Goal: Contribute content: Contribute content

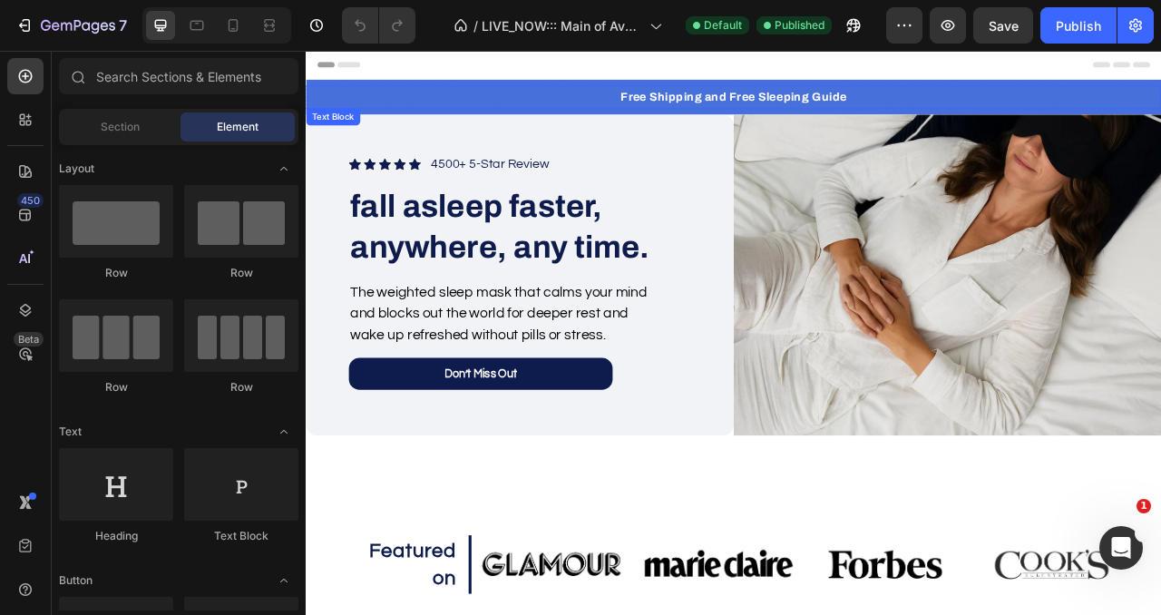
click at [881, 107] on p "Free Shipping and Free Sleeping Guide" at bounding box center [850, 110] width 1085 height 26
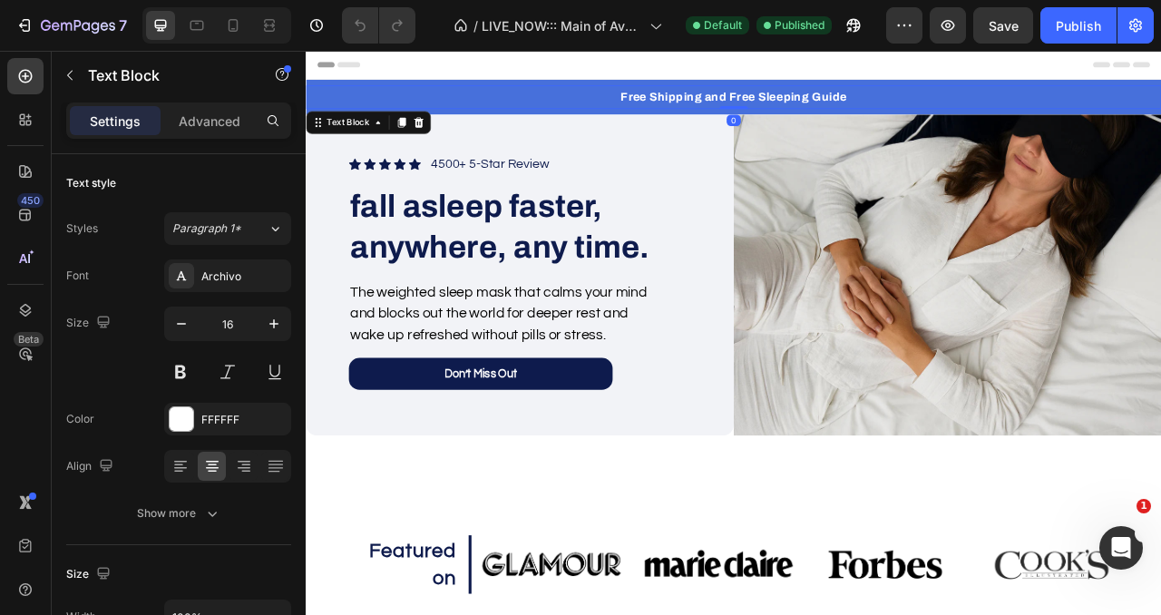
click at [881, 107] on p "Free Shipping and Free Sleeping Guide" at bounding box center [850, 110] width 1085 height 26
click at [548, 115] on p "Free Shipping and Free Sleeping Guide" at bounding box center [850, 110] width 1085 height 26
click at [493, 112] on p "Free Shipping and Free Sleeping Guide" at bounding box center [850, 110] width 1085 height 26
click at [934, 103] on p "Free Shipping and Free Sleeping Guide" at bounding box center [850, 110] width 1085 height 26
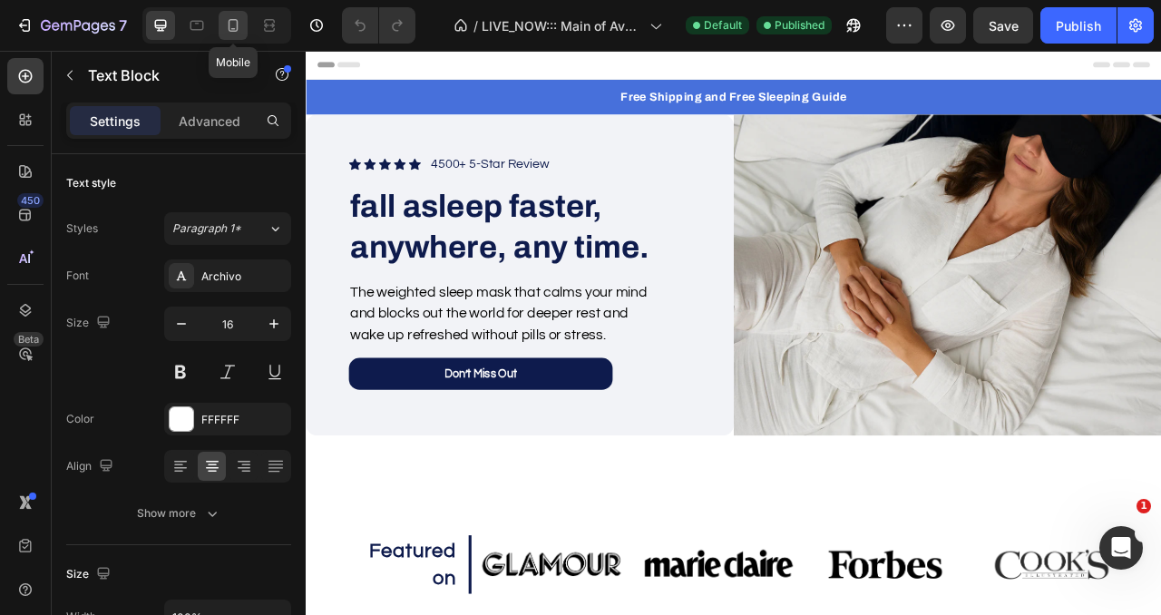
click at [232, 26] on icon at bounding box center [233, 25] width 18 height 18
type input "14"
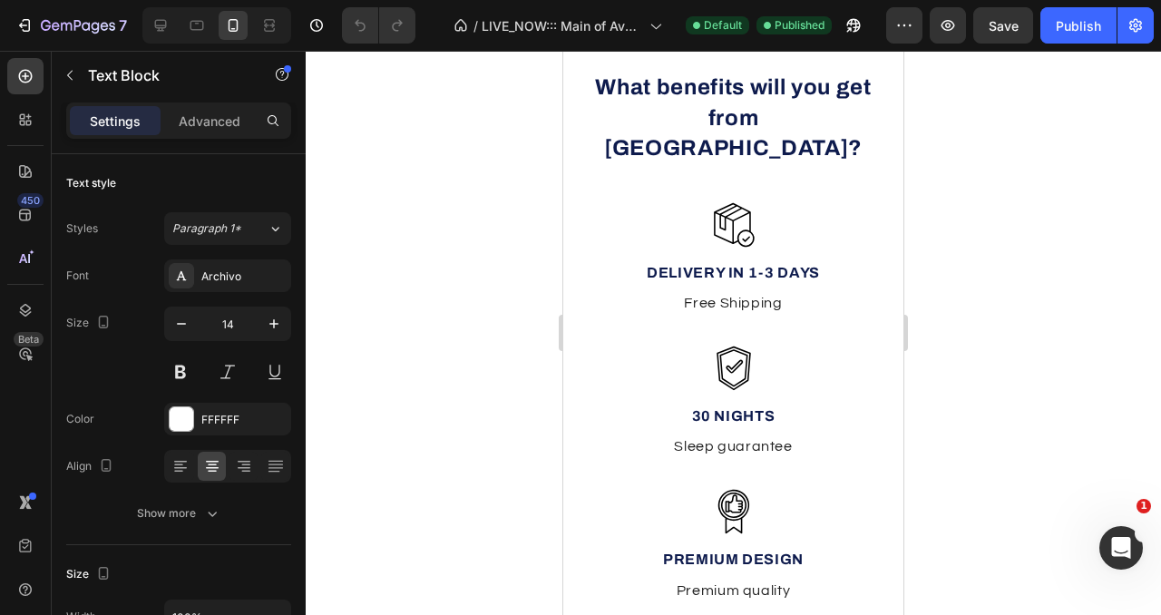
scroll to position [843, 0]
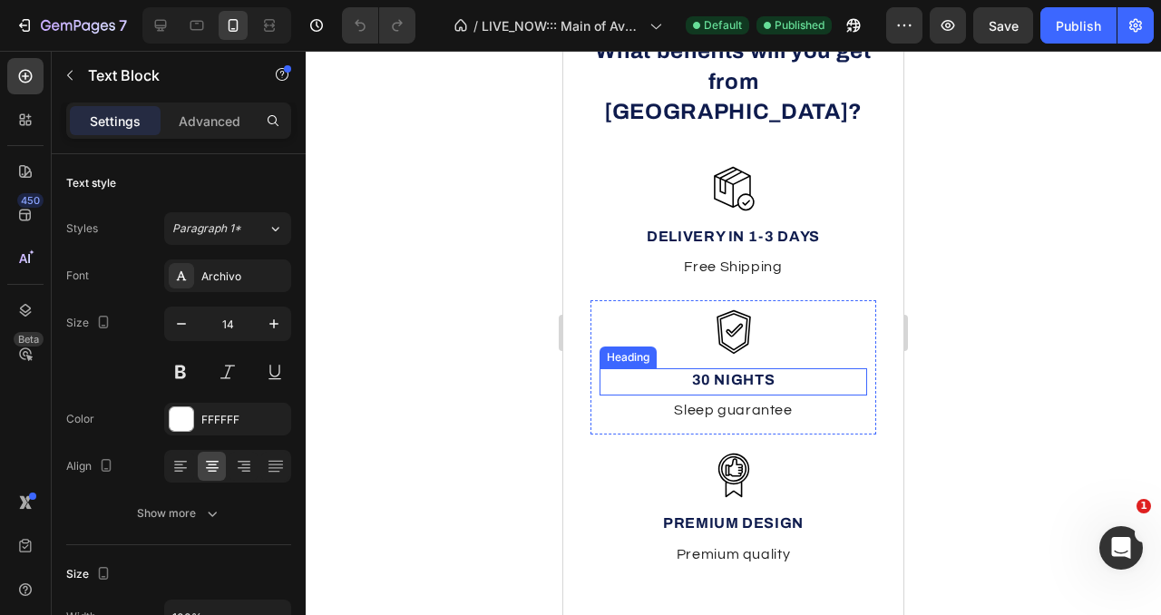
click at [720, 368] on h2 "30 Nights" at bounding box center [734, 380] width 268 height 24
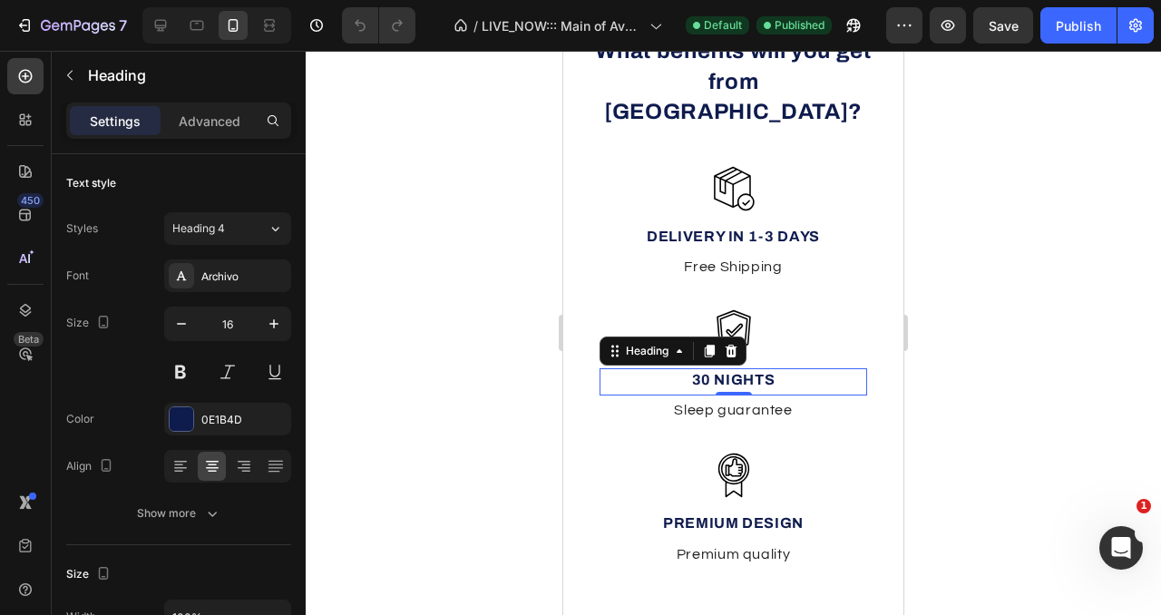
click at [720, 368] on h2 "30 Nights" at bounding box center [734, 380] width 268 height 24
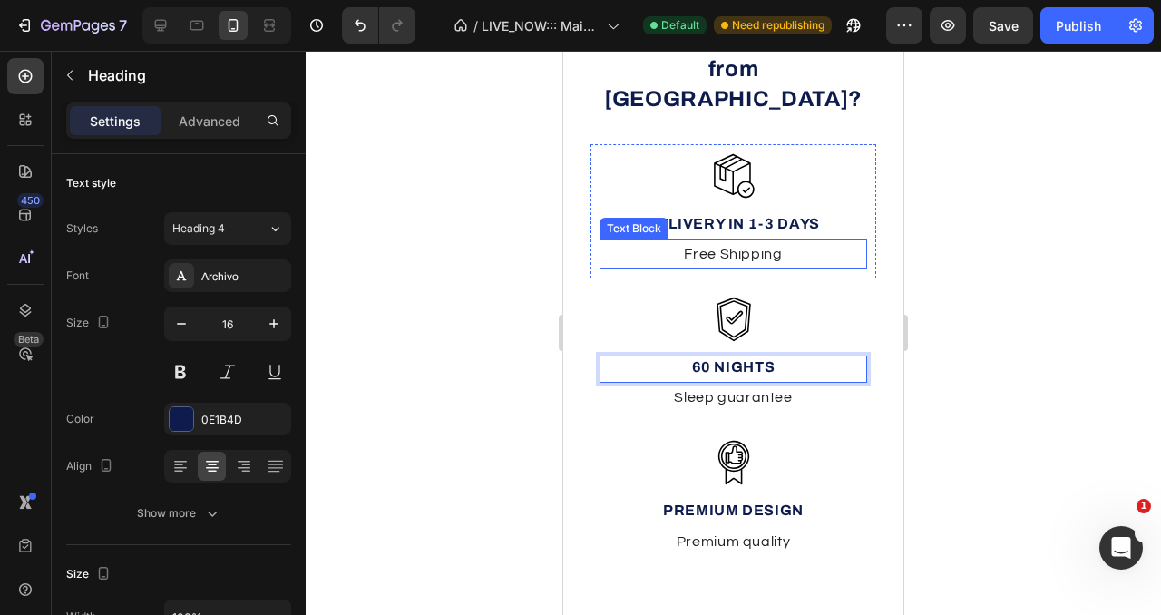
scroll to position [902, 0]
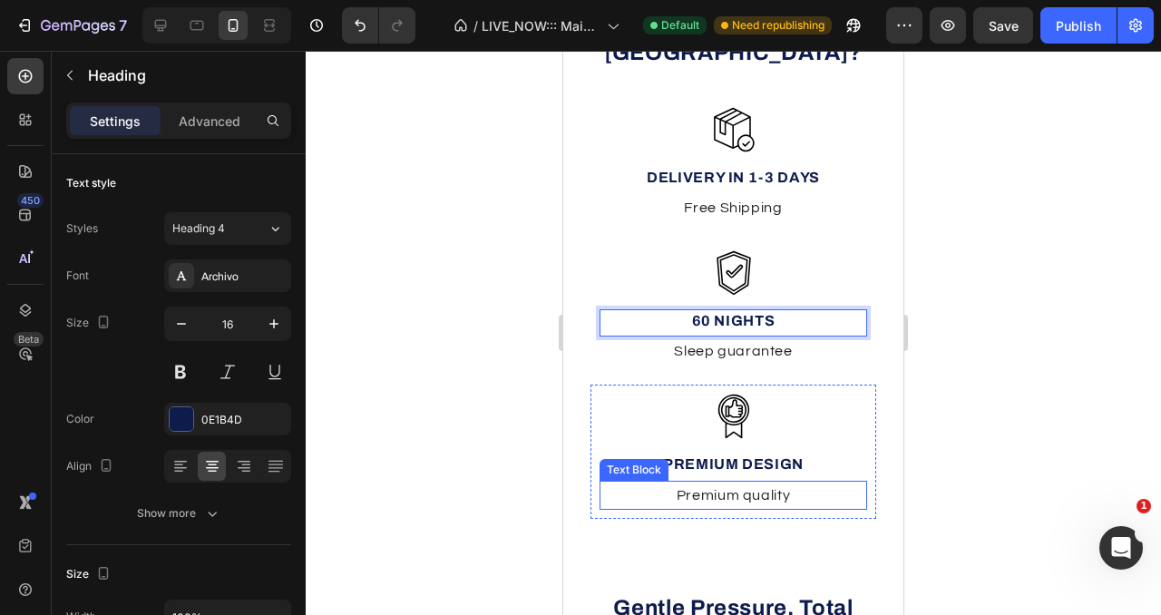
click at [736, 483] on p "Premium quality" at bounding box center [733, 496] width 264 height 26
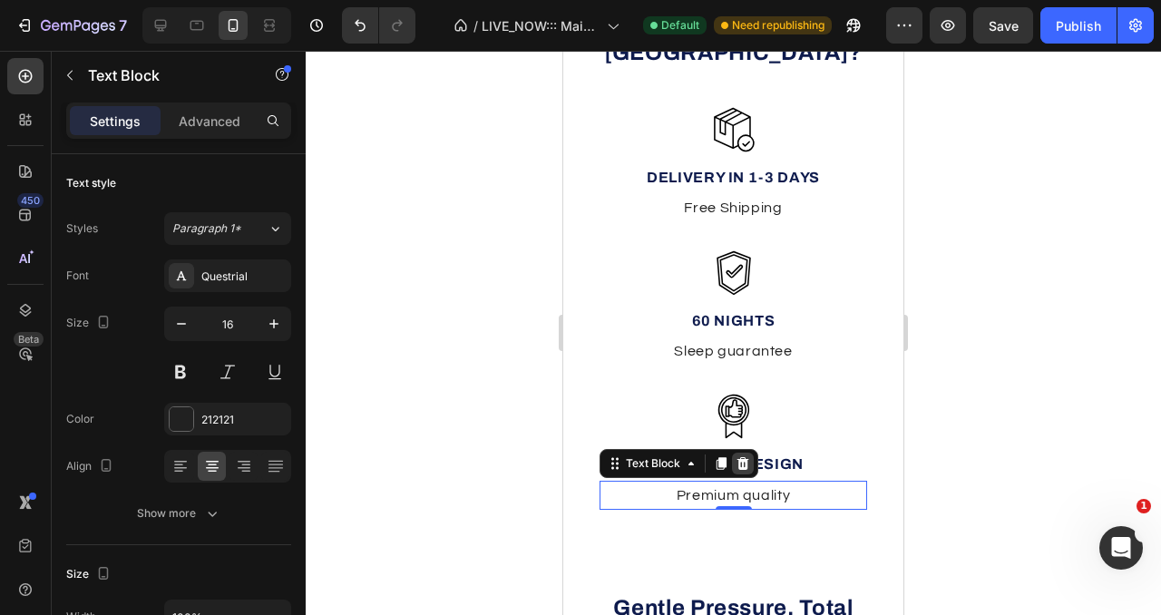
click at [743, 456] on icon at bounding box center [743, 463] width 15 height 15
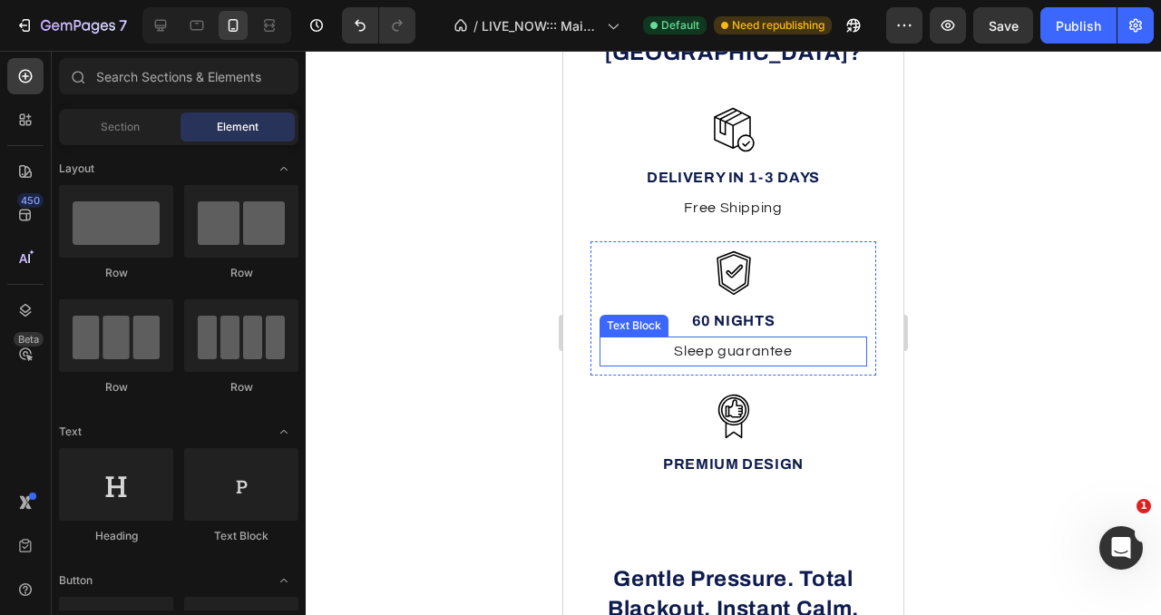
click at [753, 338] on p "Sleep guarantee" at bounding box center [733, 351] width 264 height 26
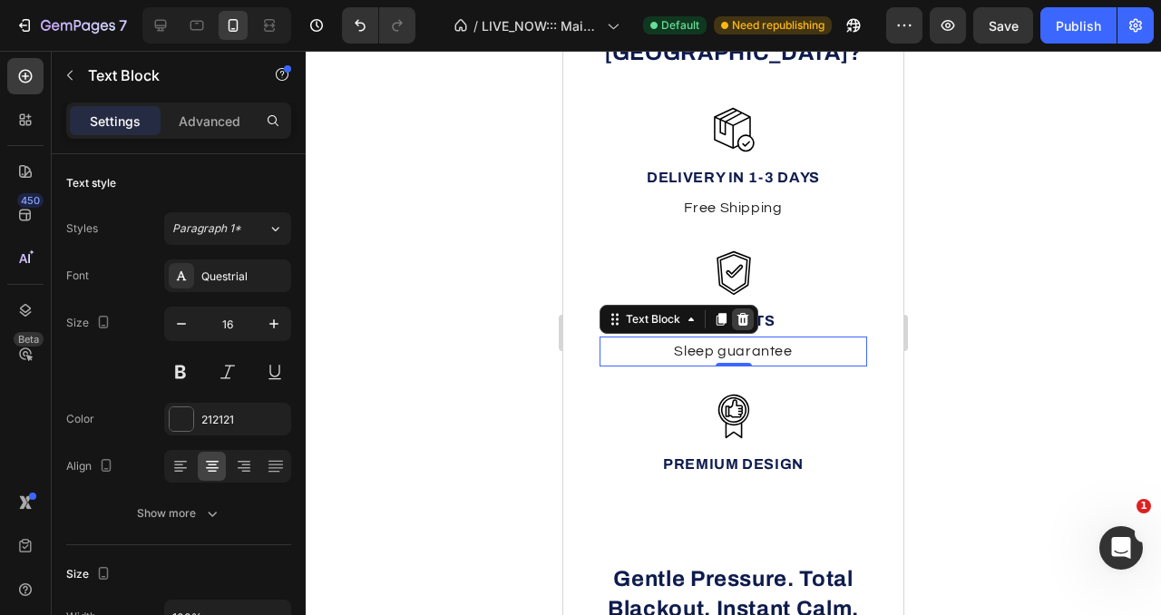
click at [740, 313] on icon at bounding box center [744, 319] width 12 height 13
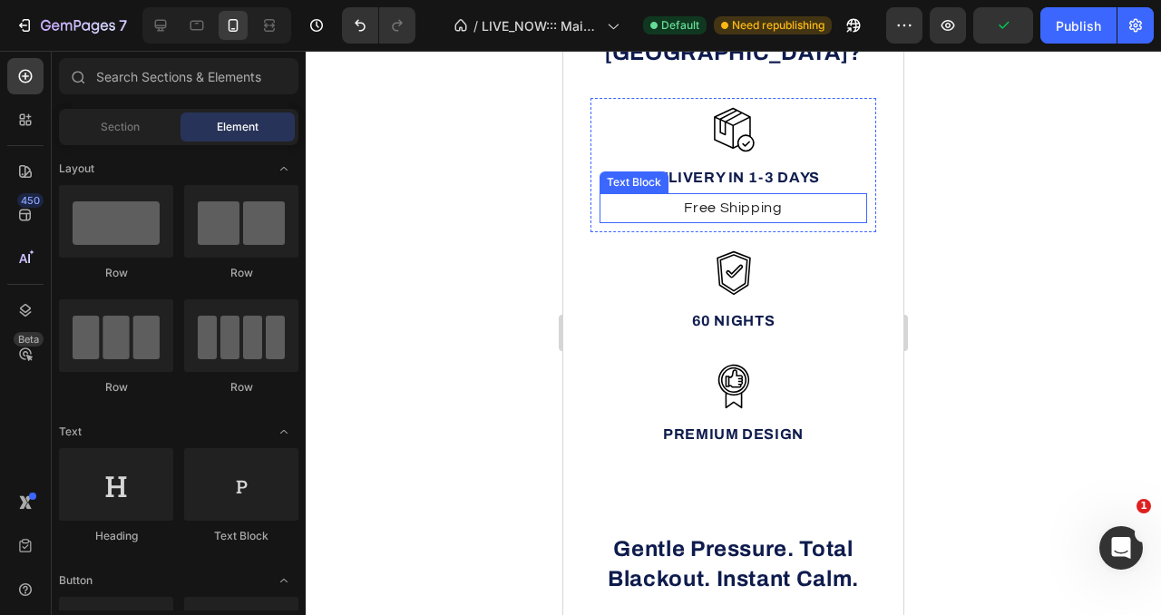
click at [757, 195] on p "Free Shipping" at bounding box center [733, 208] width 264 height 26
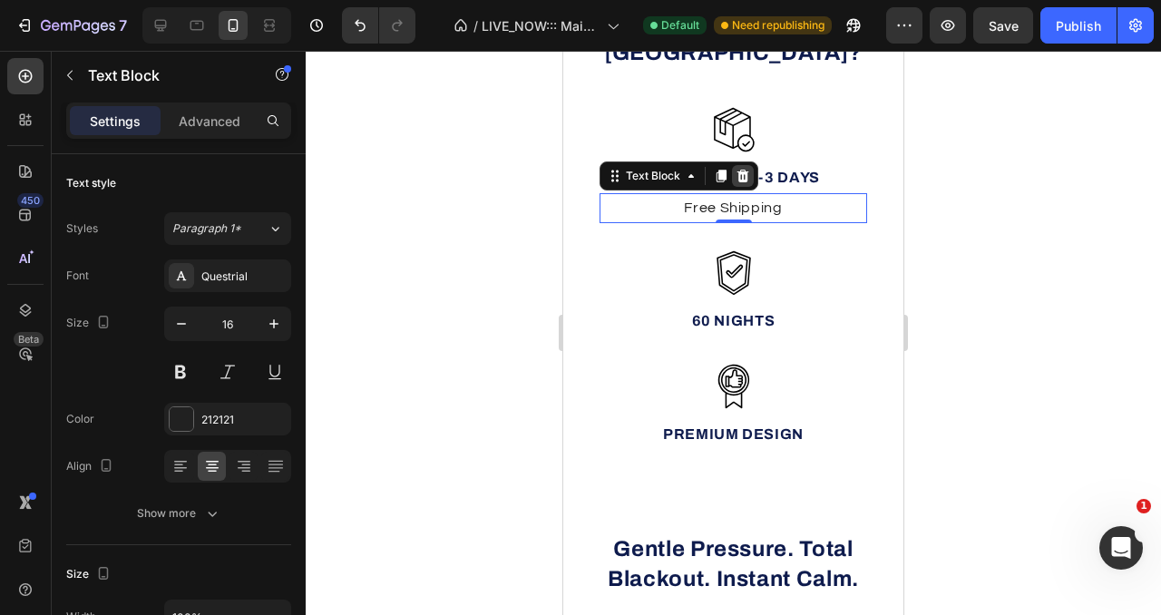
click at [744, 170] on icon at bounding box center [744, 176] width 12 height 13
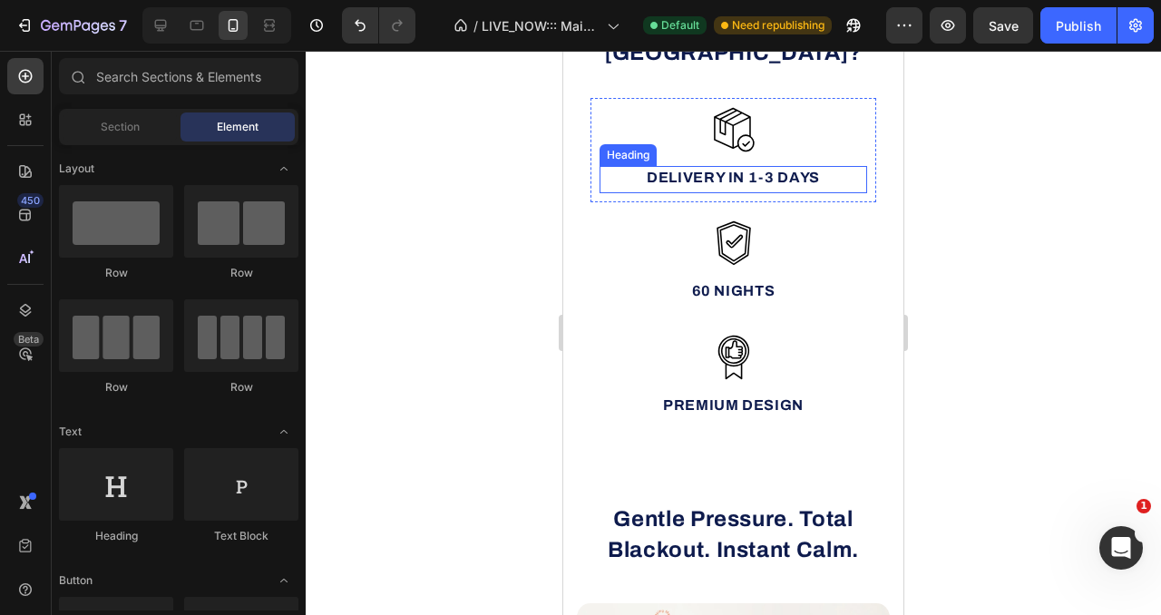
click at [723, 166] on h2 "Delivery in 1-3 days" at bounding box center [734, 178] width 268 height 24
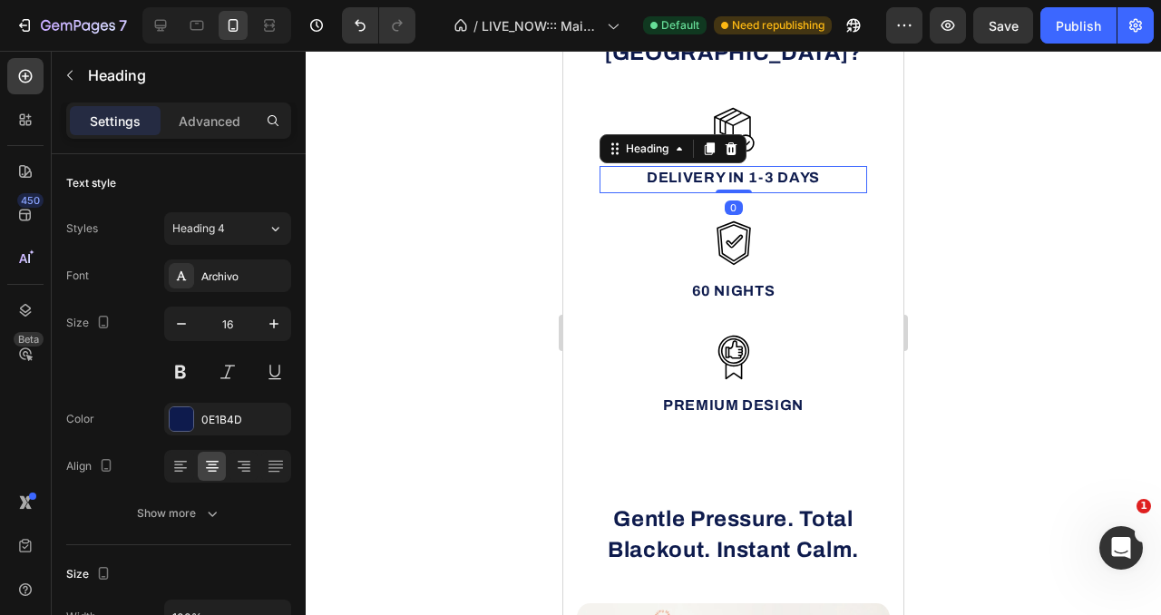
click at [723, 166] on h2 "Delivery in 1-3 days" at bounding box center [734, 178] width 268 height 24
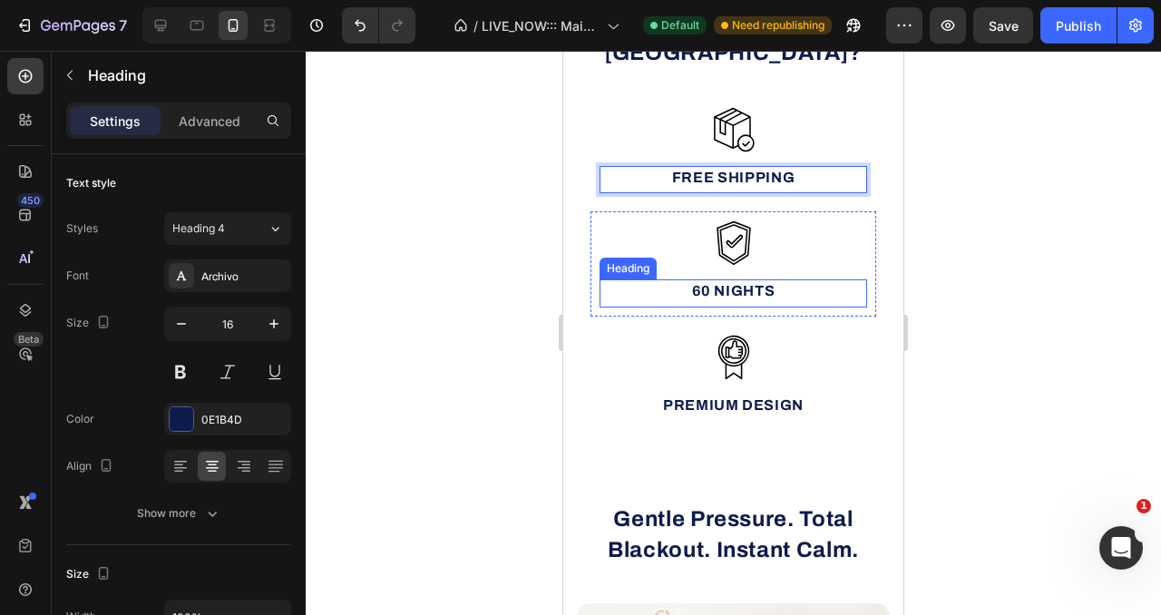
click at [730, 281] on p "60 Nights" at bounding box center [733, 291] width 264 height 20
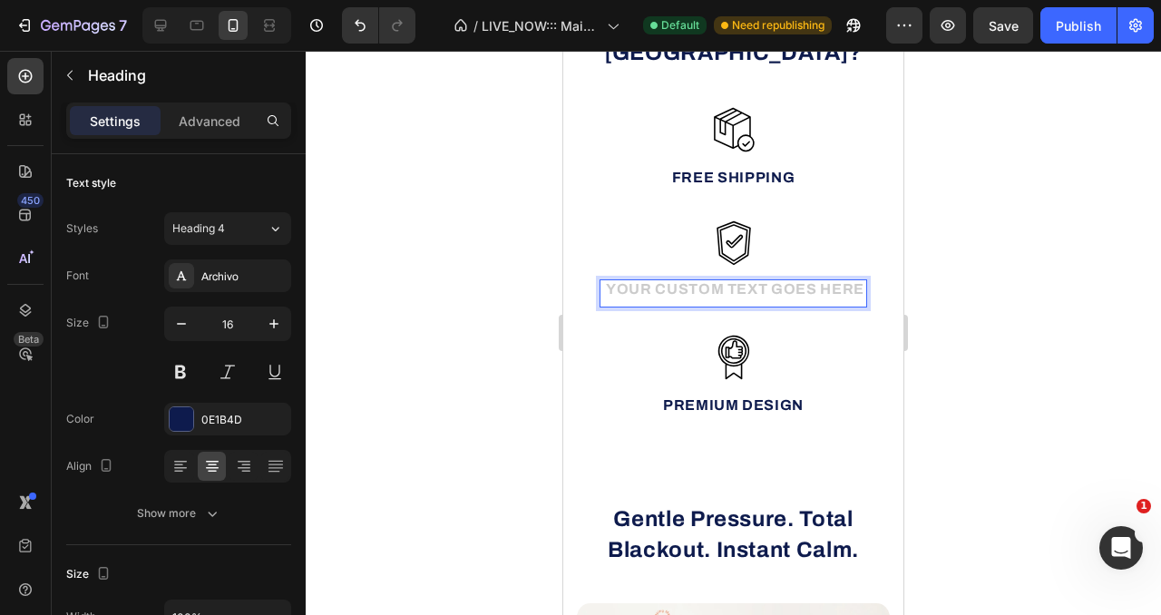
click at [740, 279] on h2 "Rich Text Editor. Editing area: main" at bounding box center [734, 291] width 268 height 24
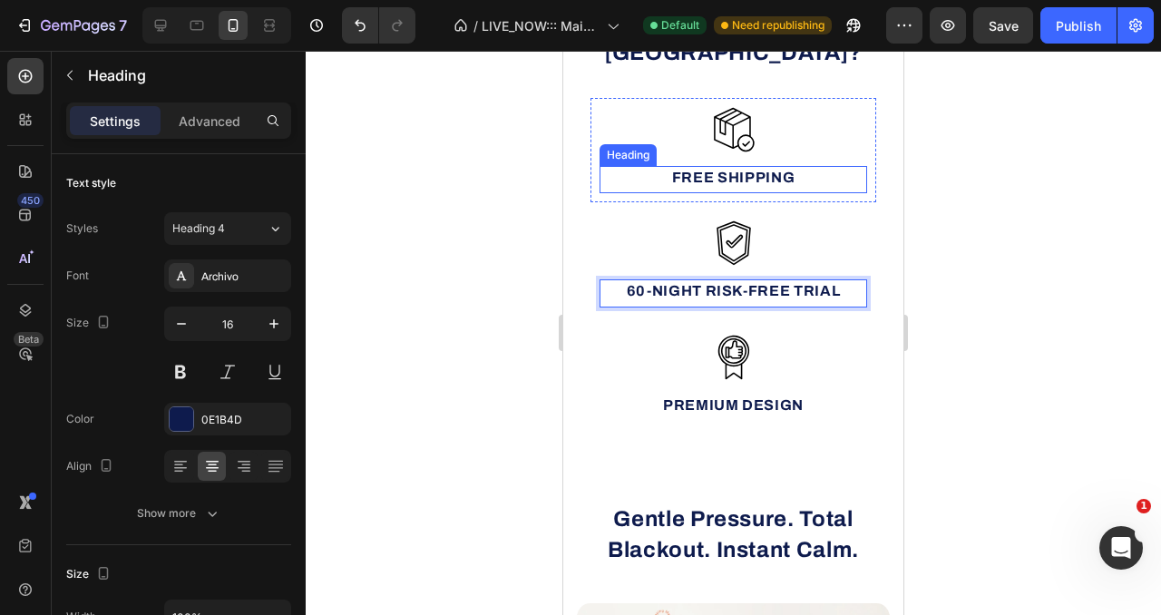
click at [771, 168] on p "free shipping" at bounding box center [733, 178] width 264 height 20
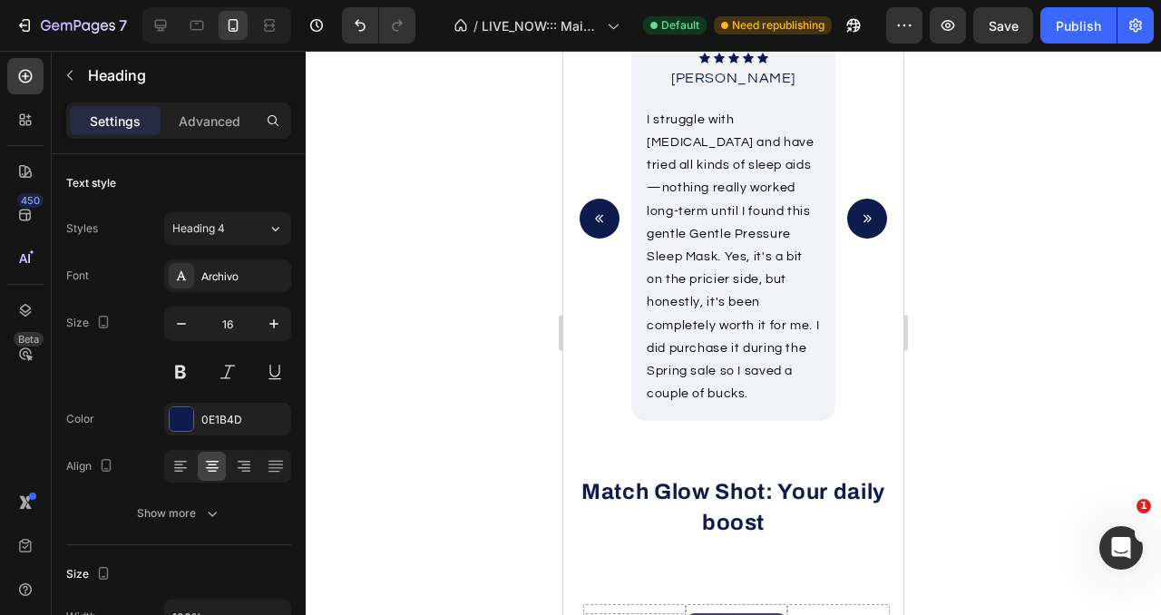
scroll to position [3171, 0]
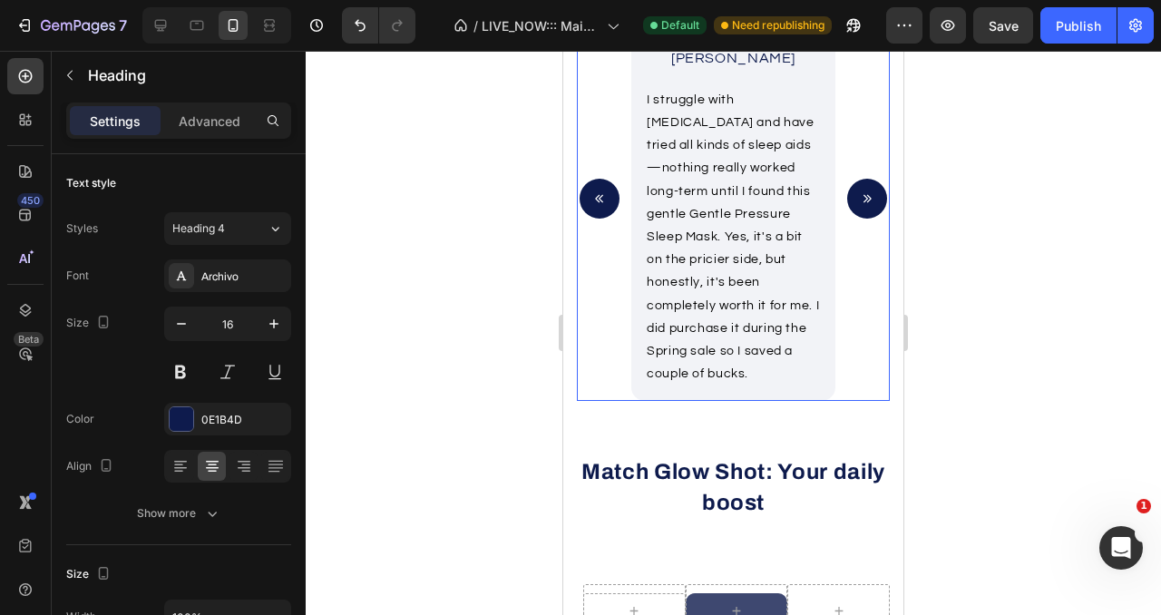
click at [861, 219] on button "Carousel Next Arrow" at bounding box center [867, 199] width 40 height 40
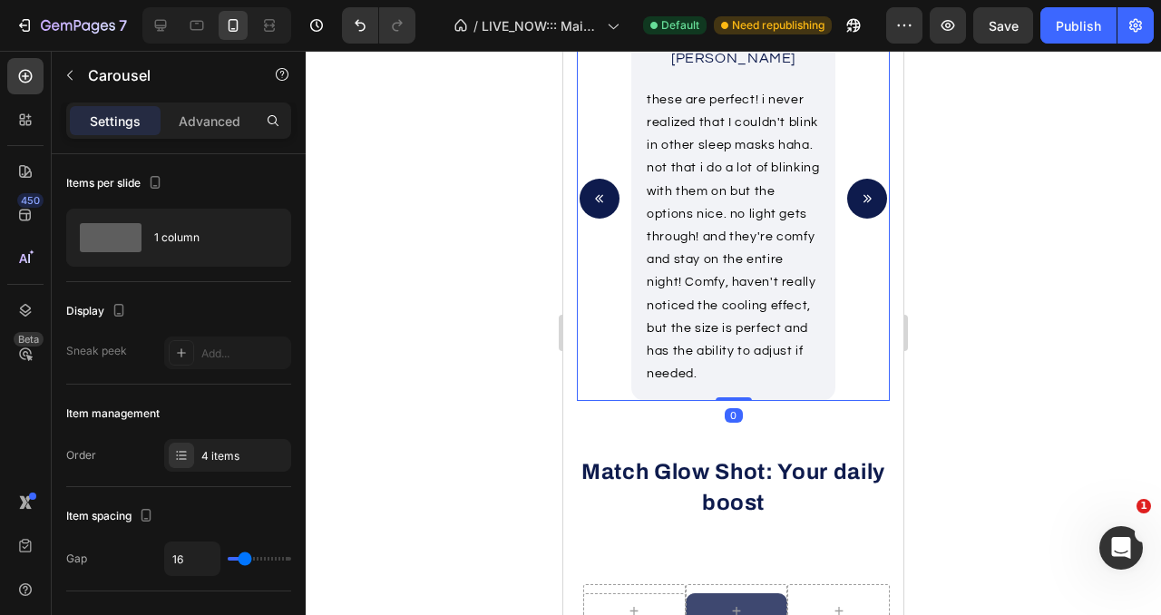
scroll to position [3182, 0]
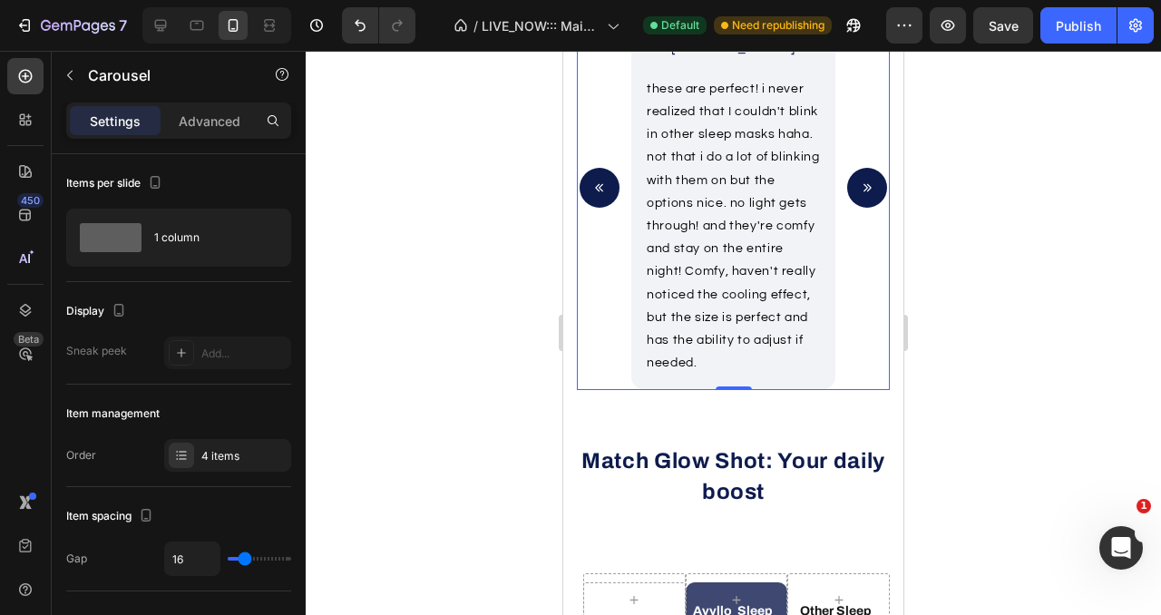
click at [861, 208] on button "Carousel Next Arrow" at bounding box center [867, 188] width 40 height 40
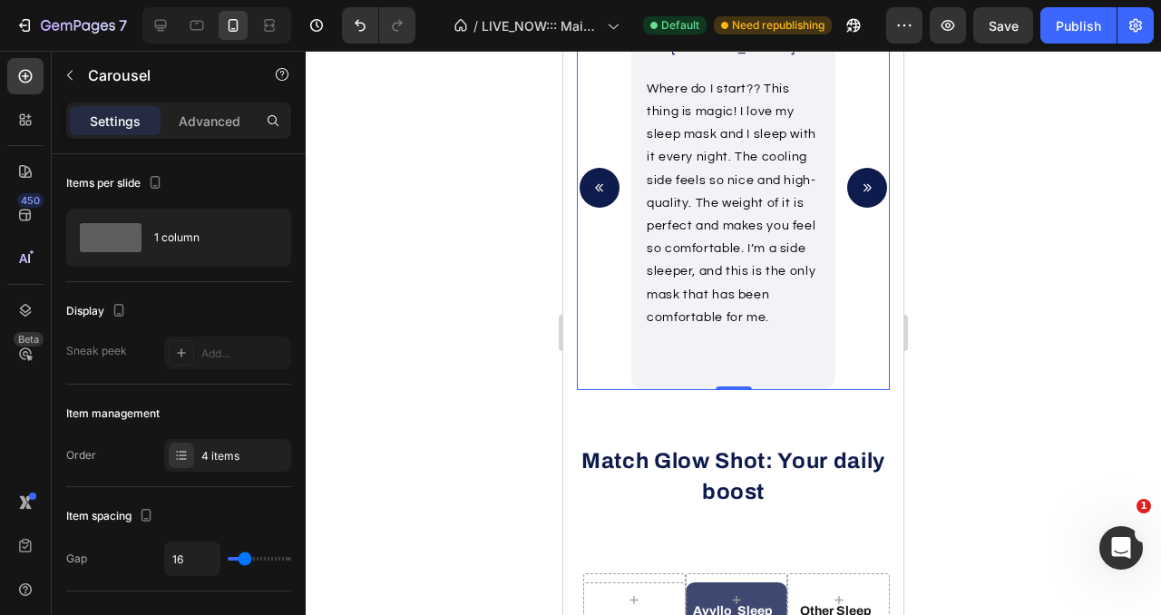
click at [861, 208] on button "Carousel Next Arrow" at bounding box center [867, 188] width 40 height 40
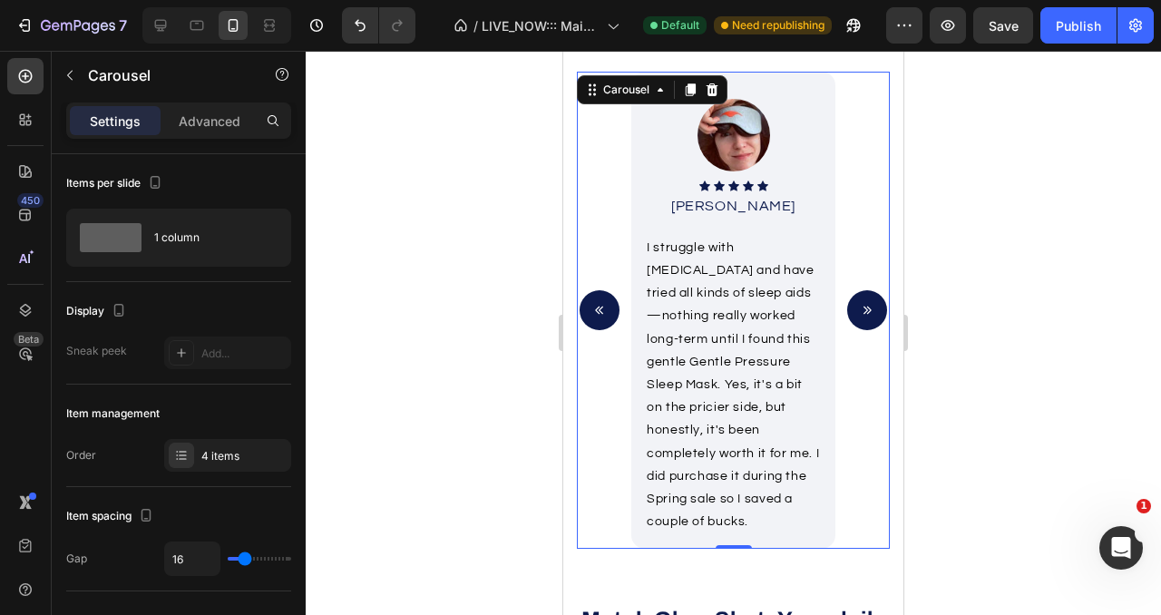
scroll to position [3091, 0]
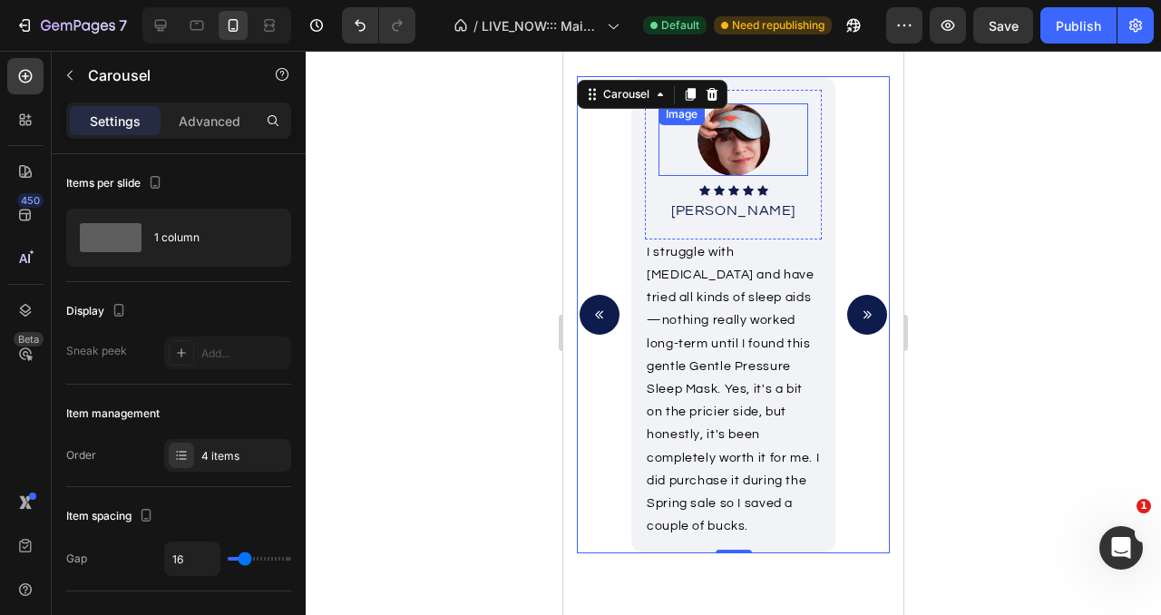
click at [732, 150] on img at bounding box center [734, 139] width 73 height 73
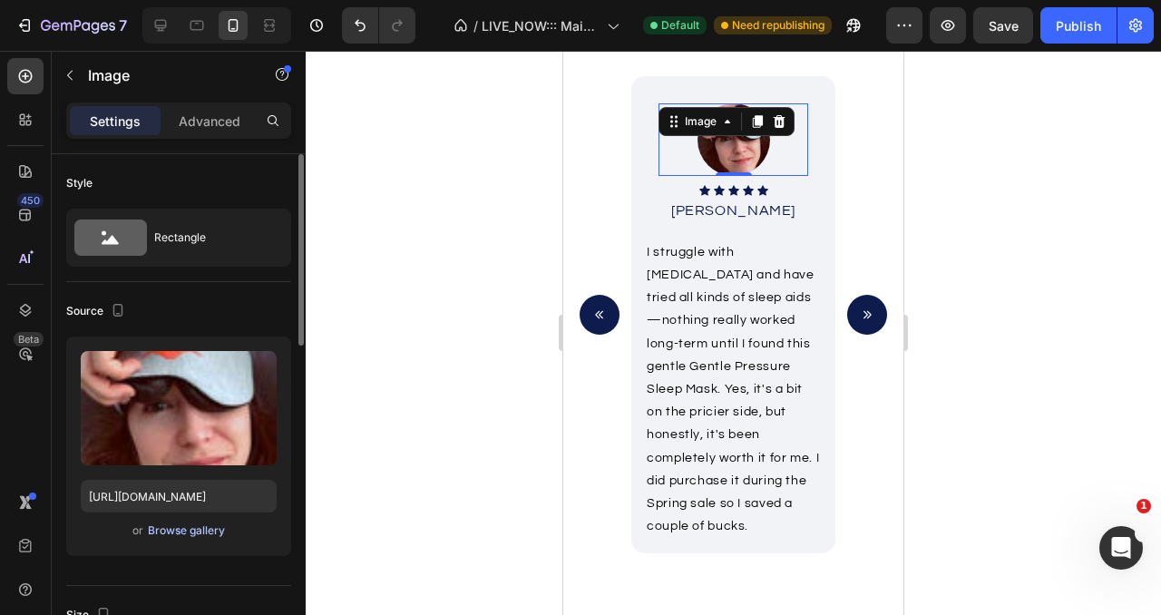
click at [182, 529] on div "Browse gallery" at bounding box center [186, 531] width 77 height 16
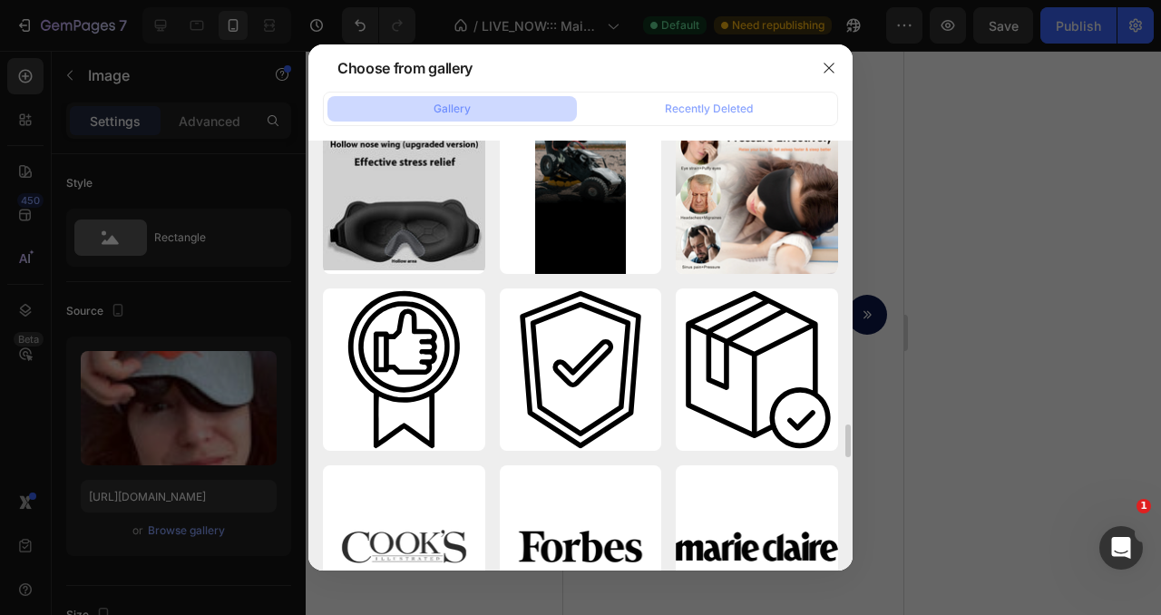
scroll to position [3750, 0]
click at [140, 421] on div at bounding box center [580, 307] width 1161 height 615
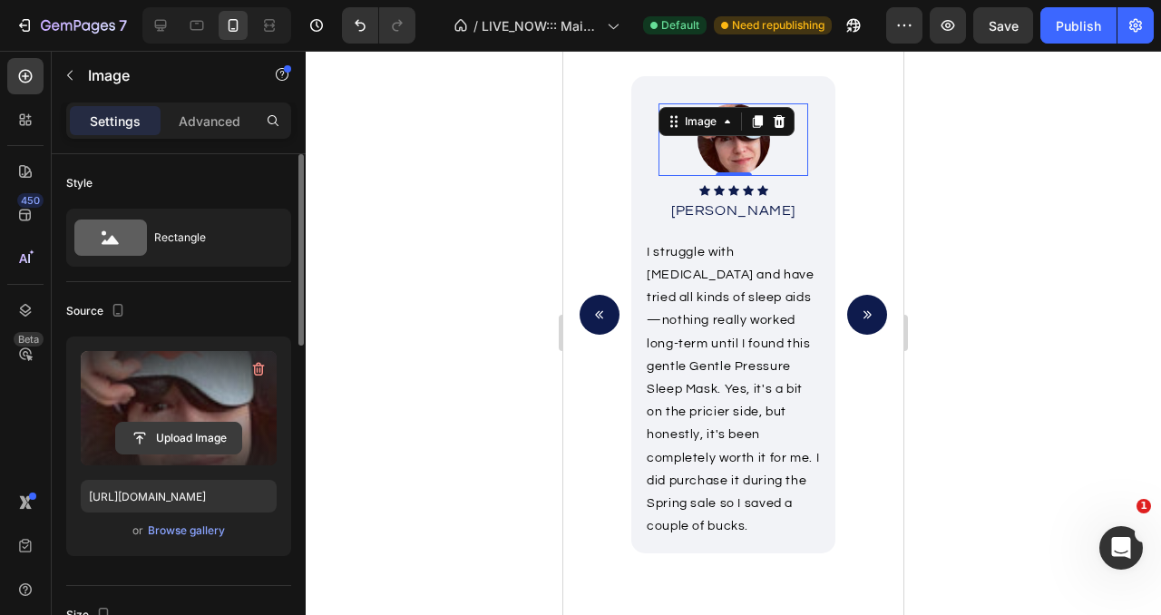
click at [154, 438] on input "file" at bounding box center [178, 438] width 125 height 31
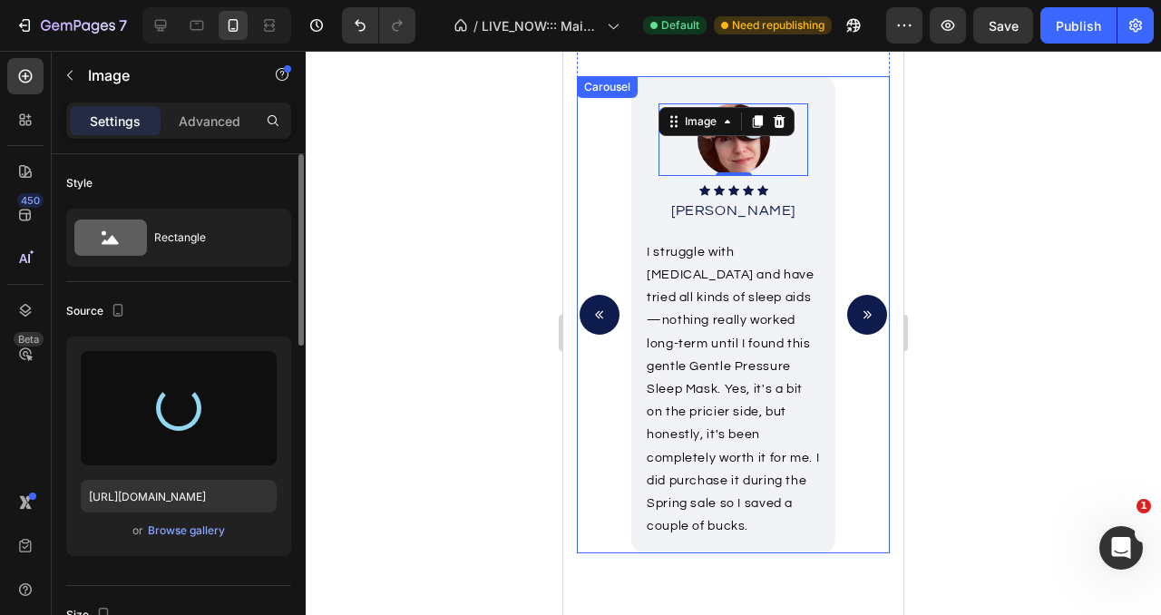
type input "[URL][DOMAIN_NAME]"
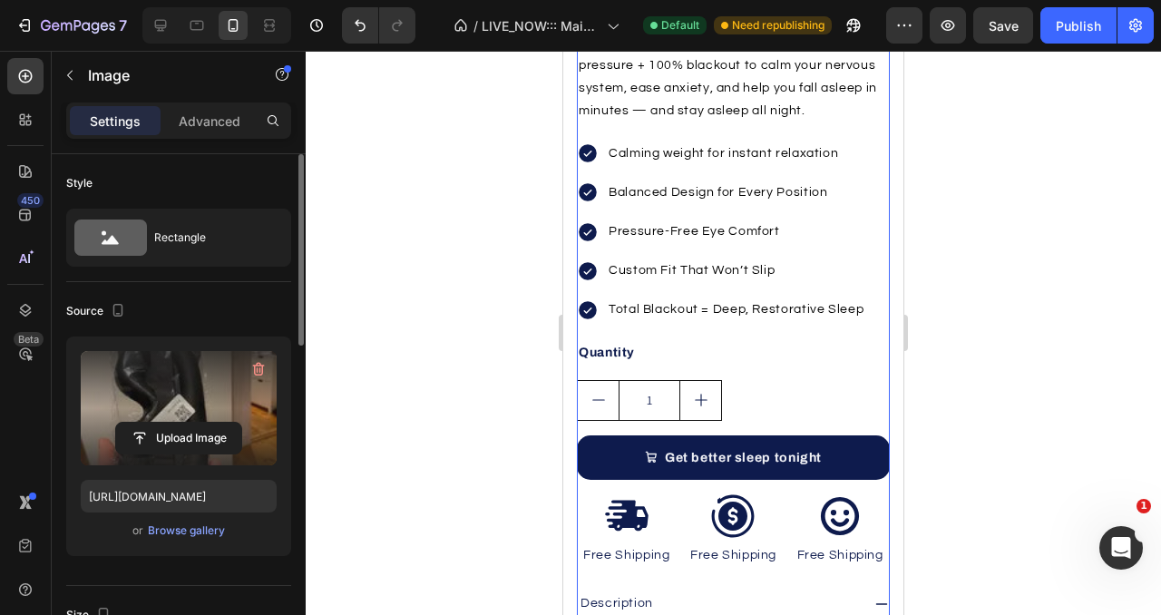
scroll to position [5695, 0]
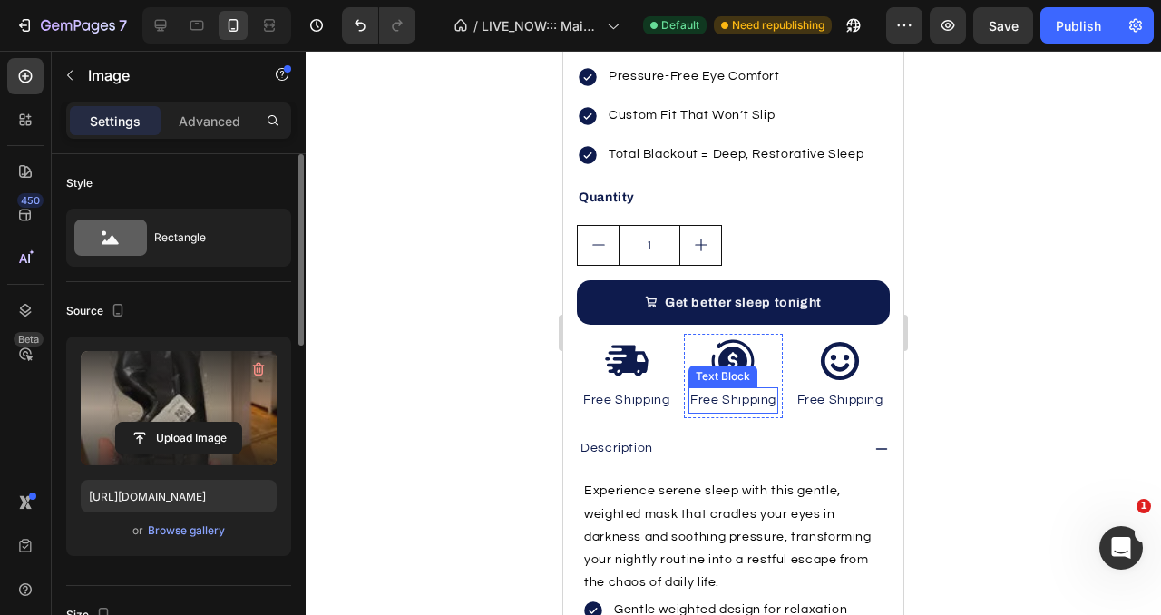
click at [735, 403] on p "Free Shipping" at bounding box center [733, 400] width 87 height 23
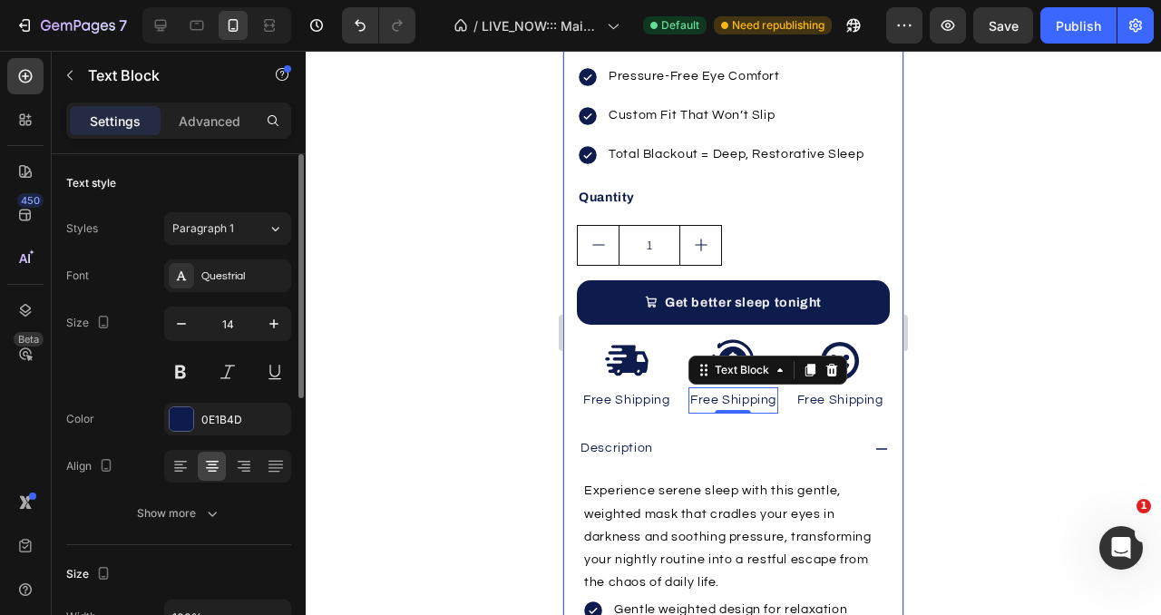
click at [973, 315] on div at bounding box center [734, 333] width 856 height 564
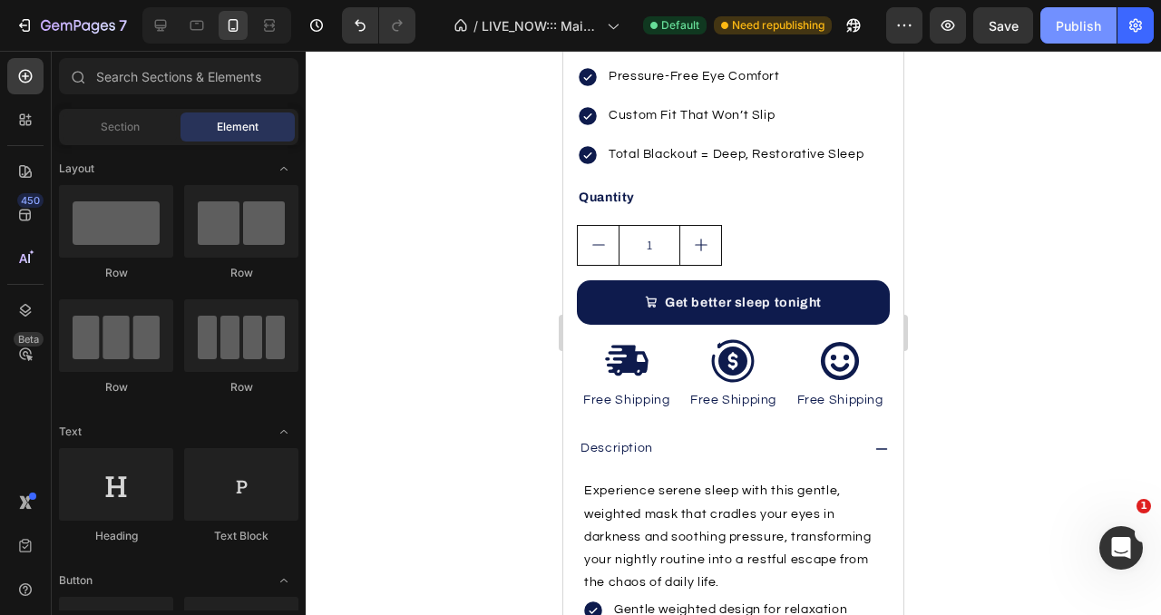
click at [1076, 23] on div "Publish" at bounding box center [1078, 25] width 45 height 19
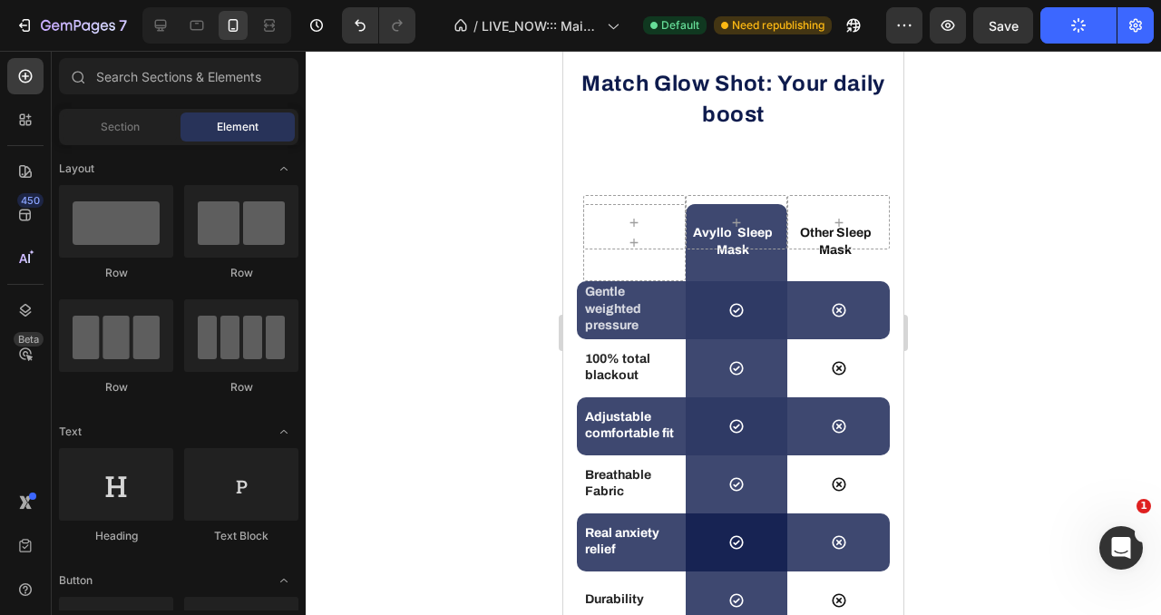
scroll to position [3719, 0]
